Goal: Task Accomplishment & Management: Use online tool/utility

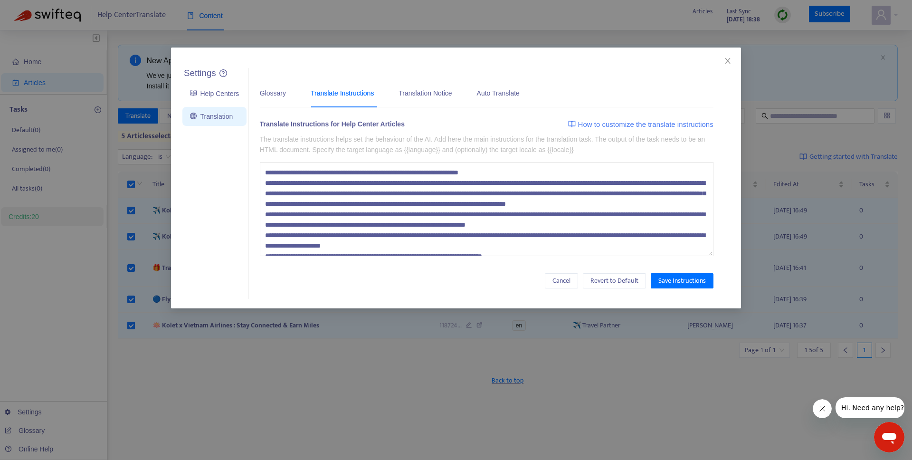
scroll to position [73, 0]
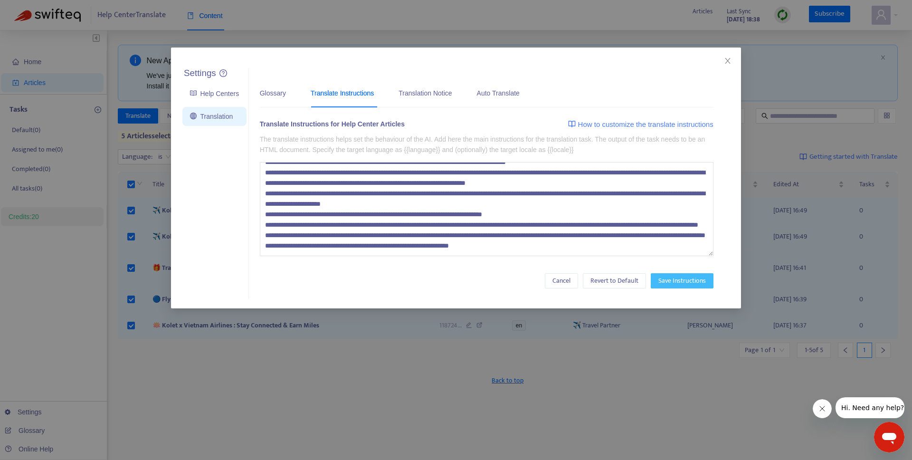
click at [666, 282] on span "Save Instructions" at bounding box center [681, 280] width 47 height 10
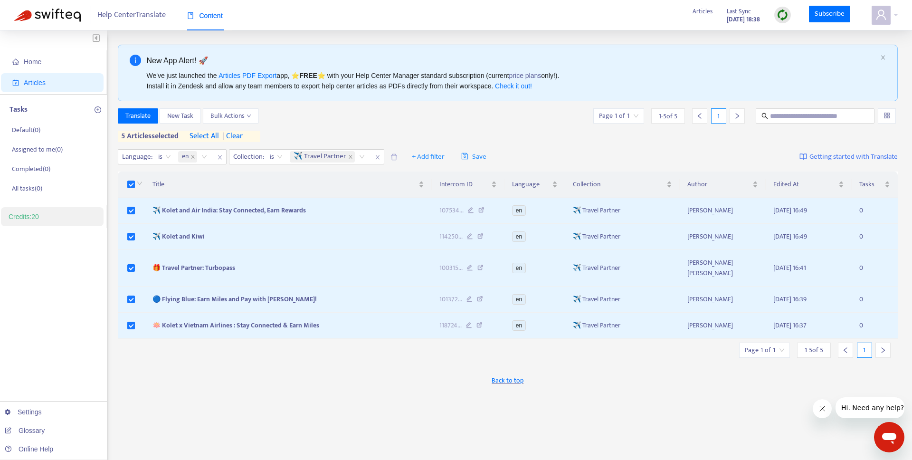
click at [136, 184] on div at bounding box center [139, 184] width 8 height 10
click at [128, 179] on label at bounding box center [131, 184] width 8 height 10
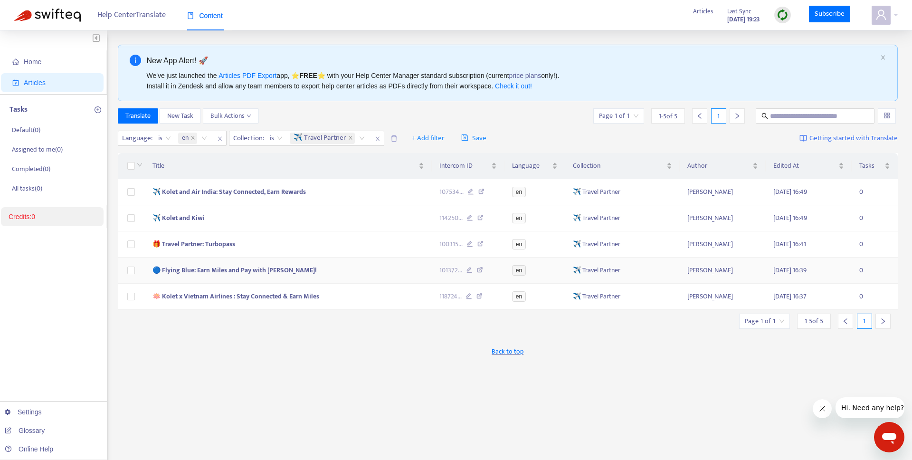
click at [480, 268] on icon at bounding box center [480, 271] width 6 height 9
click at [887, 16] on span at bounding box center [881, 15] width 19 height 19
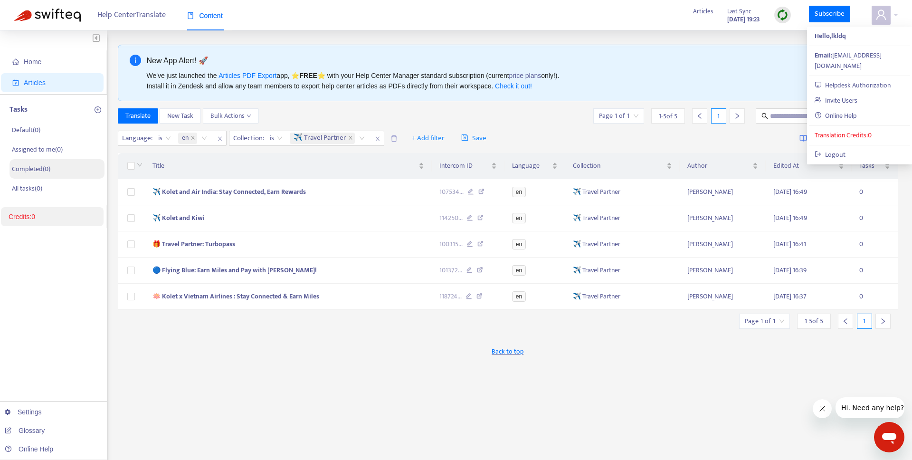
click at [47, 171] on p "Completed ( 0 )" at bounding box center [31, 169] width 38 height 10
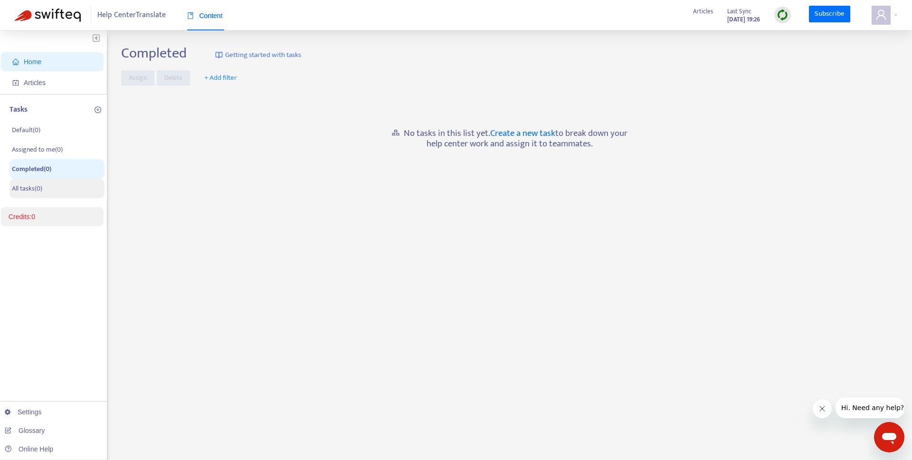
click at [60, 185] on li "All tasks ( 0 )" at bounding box center [56, 188] width 95 height 19
click at [60, 169] on li "Completed ( 0 )" at bounding box center [56, 168] width 95 height 19
click at [873, 16] on span at bounding box center [881, 15] width 19 height 19
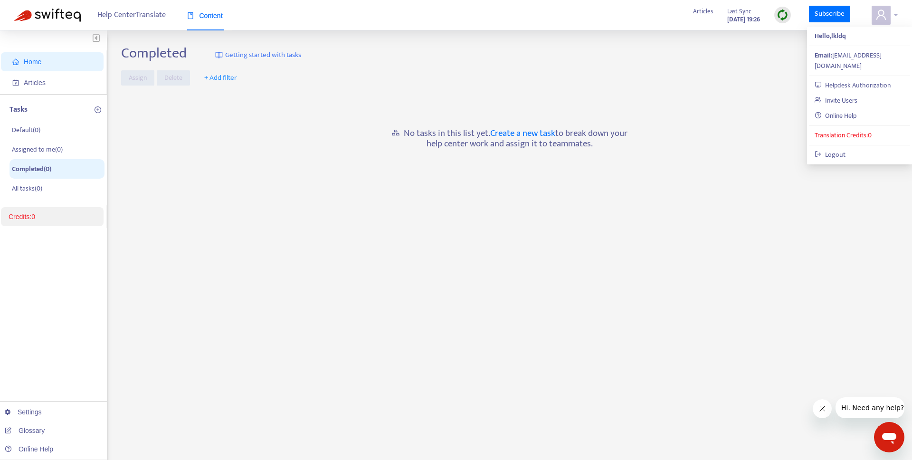
click at [872, 17] on span at bounding box center [881, 15] width 19 height 19
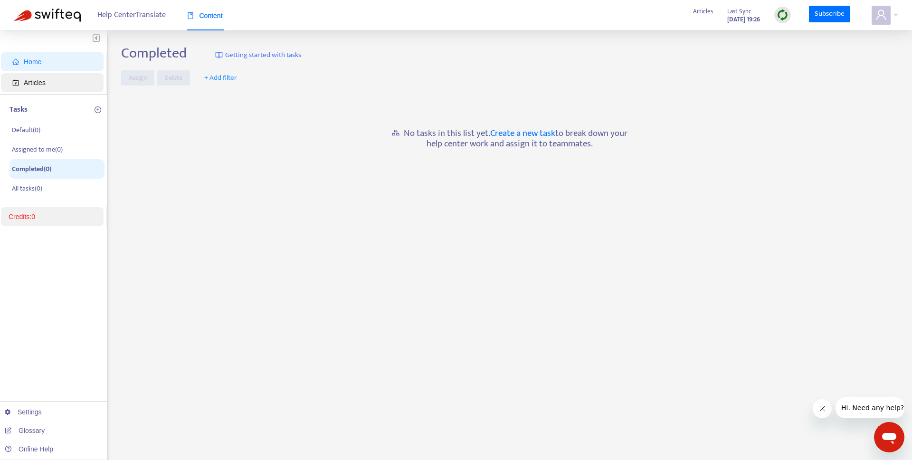
click at [28, 83] on span "Articles" at bounding box center [35, 83] width 22 height 8
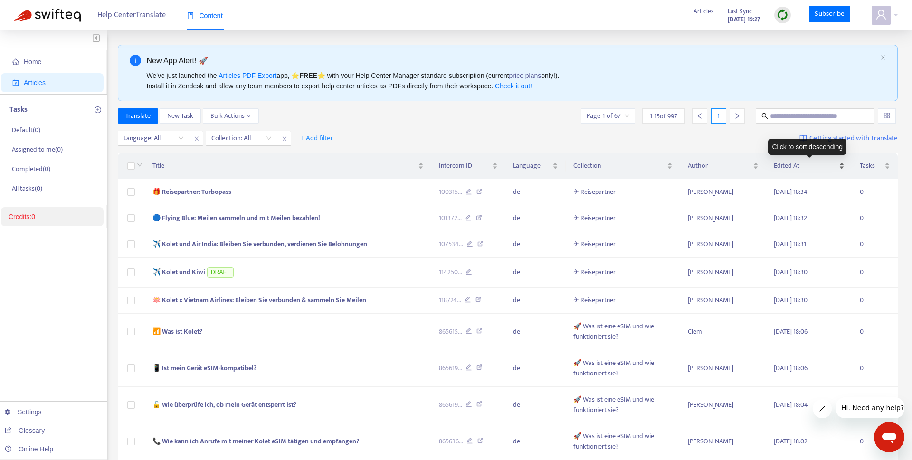
click at [802, 167] on span "Edited At" at bounding box center [805, 166] width 63 height 10
click at [804, 167] on span "Edited At" at bounding box center [805, 166] width 63 height 10
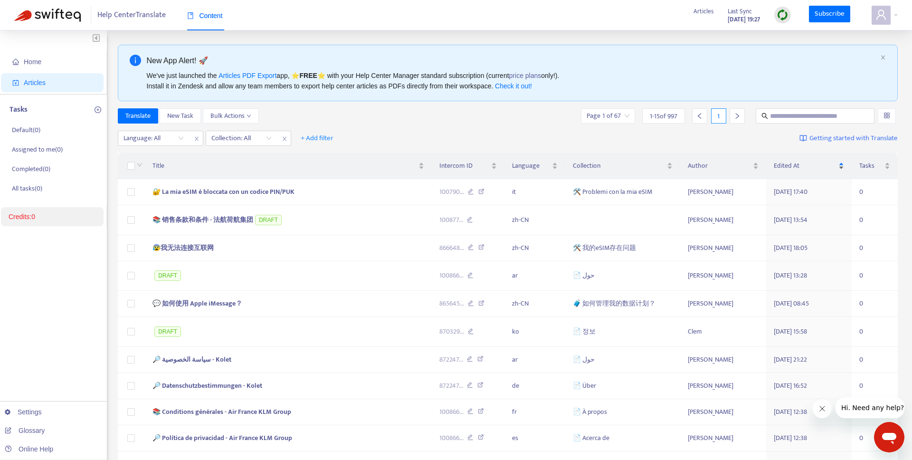
click at [804, 167] on span "Edited At" at bounding box center [805, 166] width 63 height 10
